Goal: Information Seeking & Learning: Understand process/instructions

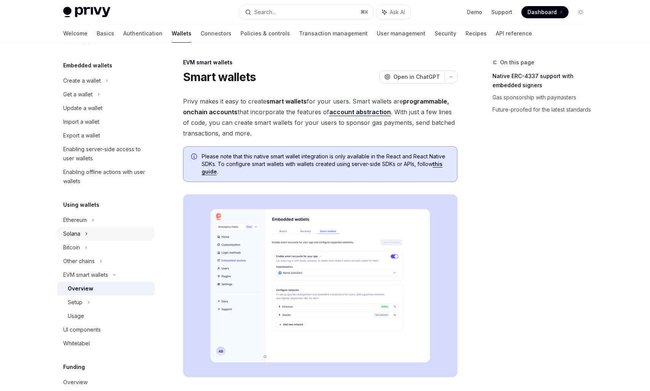
scroll to position [51, 0]
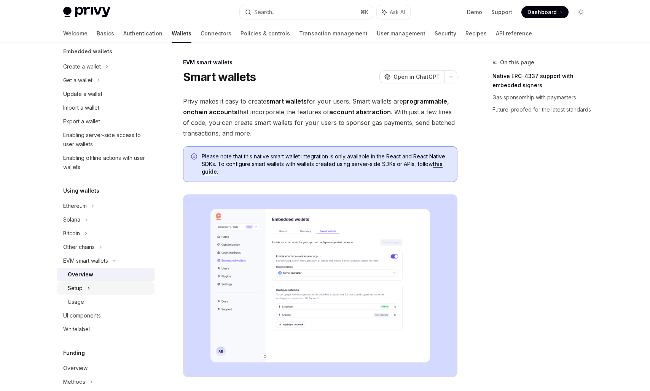
click at [80, 288] on div "Setup" at bounding box center [75, 288] width 15 height 9
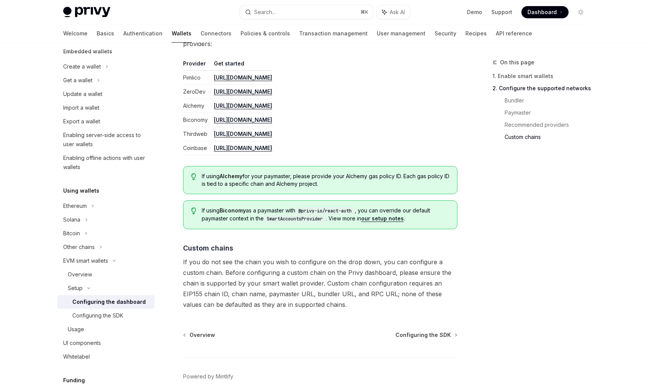
scroll to position [968, 0]
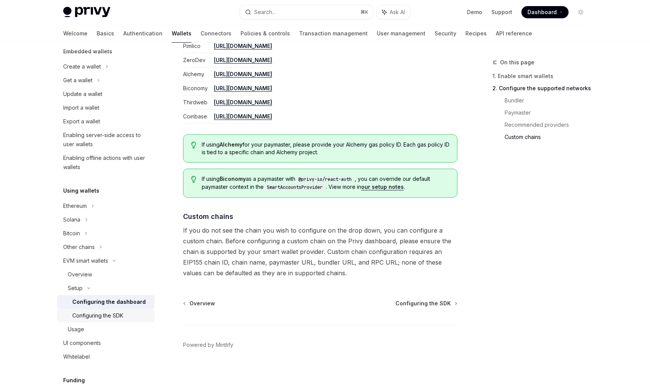
click at [114, 321] on link "Configuring the SDK" at bounding box center [105, 316] width 97 height 14
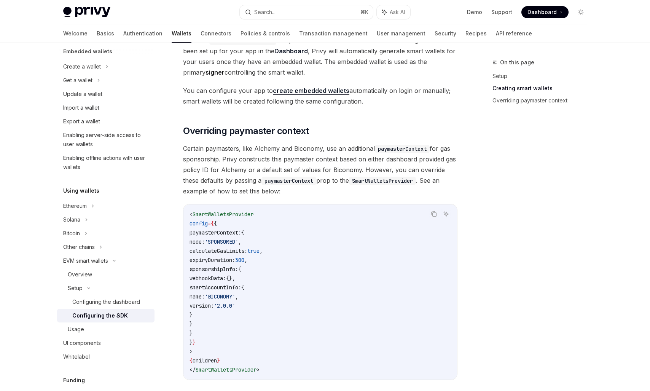
scroll to position [568, 0]
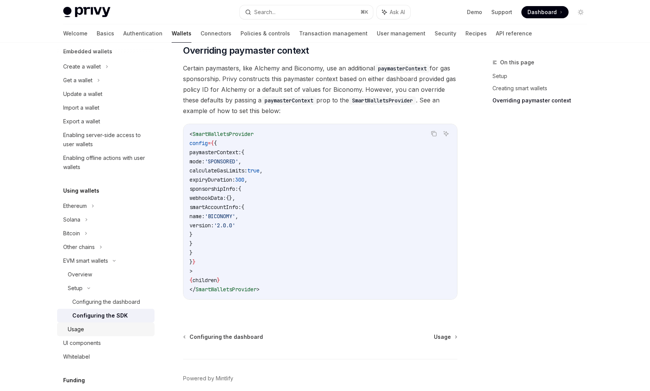
click at [75, 334] on link "Usage" at bounding box center [105, 330] width 97 height 14
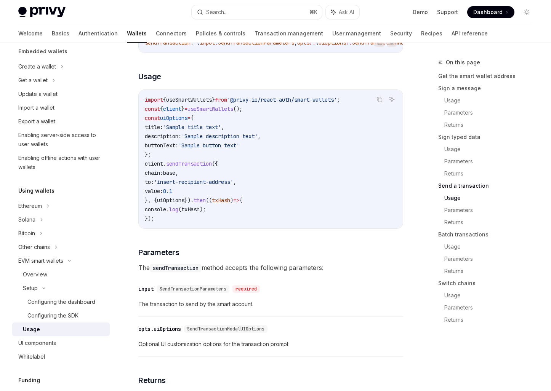
scroll to position [1260, 0]
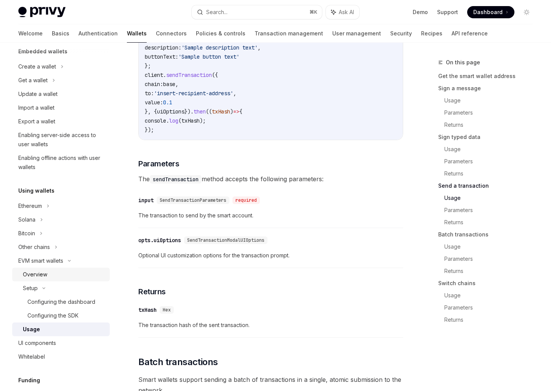
click at [44, 275] on div "Overview" at bounding box center [35, 274] width 24 height 9
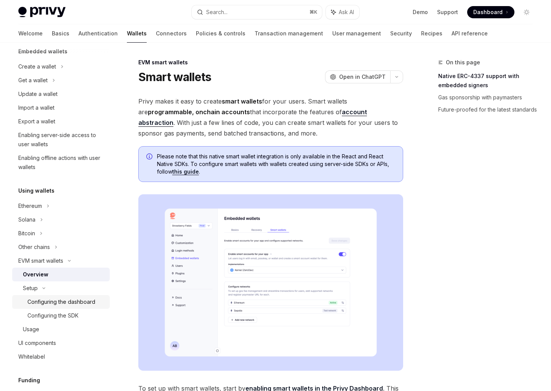
click at [66, 304] on div "Configuring the dashboard" at bounding box center [61, 301] width 68 height 9
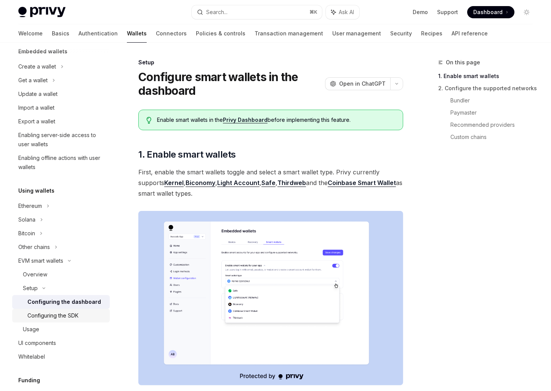
click at [64, 313] on div "Configuring the SDK" at bounding box center [52, 315] width 51 height 9
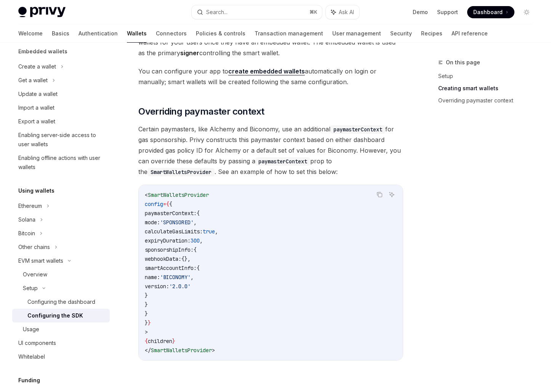
scroll to position [517, 0]
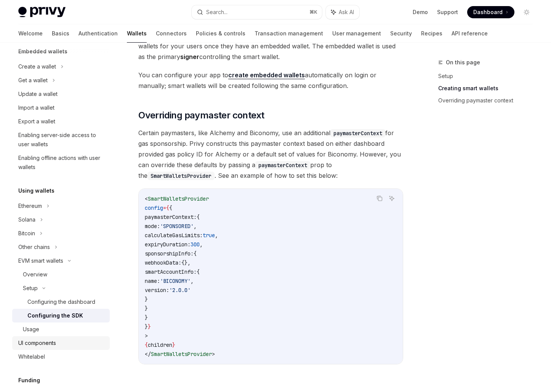
click at [42, 336] on link "UI components" at bounding box center [60, 343] width 97 height 14
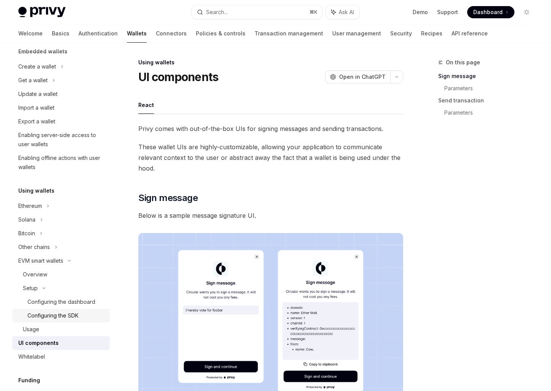
click at [50, 319] on div "Configuring the SDK" at bounding box center [52, 315] width 51 height 9
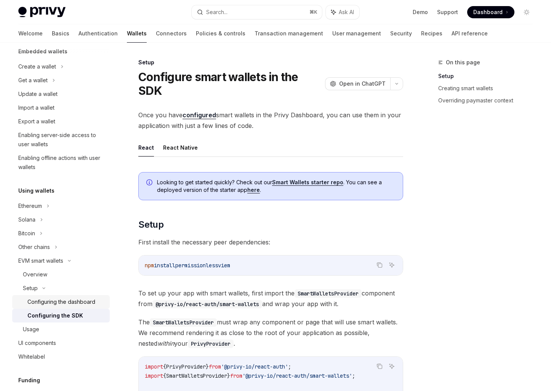
click at [56, 308] on link "Configuring the dashboard" at bounding box center [60, 302] width 97 height 14
type textarea "*"
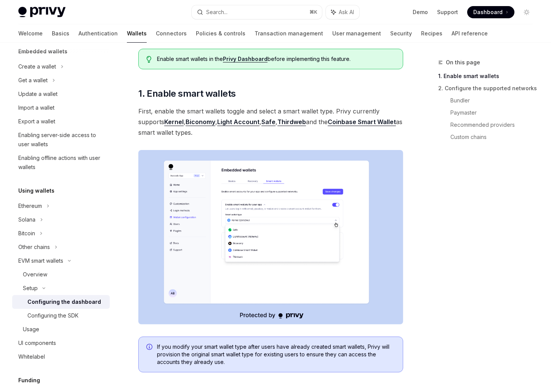
scroll to position [50, 0]
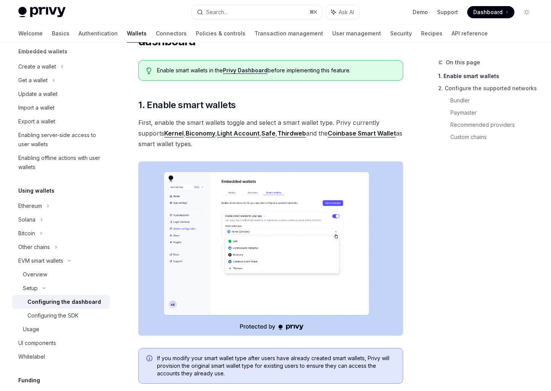
click at [244, 241] on img at bounding box center [270, 248] width 265 height 174
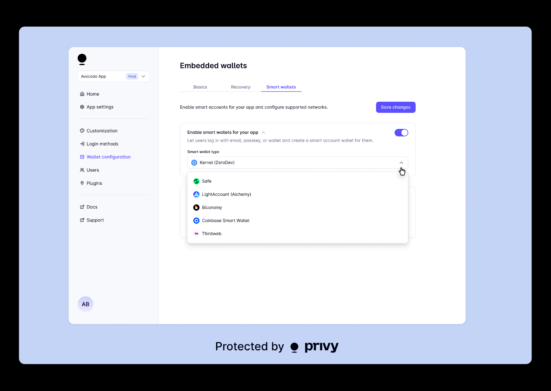
click at [207, 22] on div at bounding box center [275, 195] width 551 height 391
